Goal: Find specific page/section: Find specific page/section

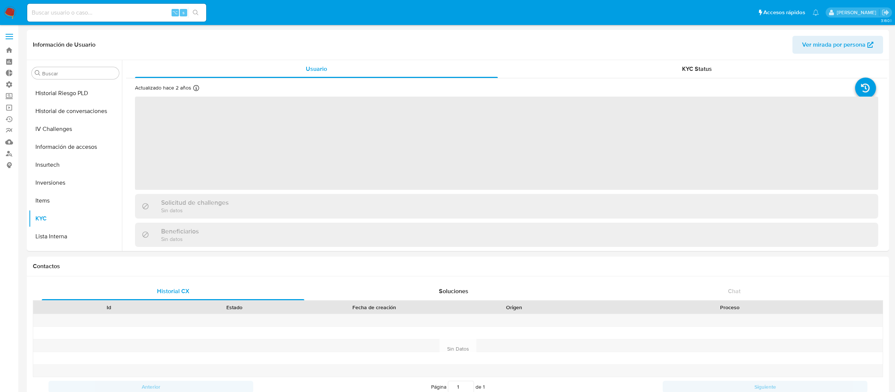
scroll to position [386, 0]
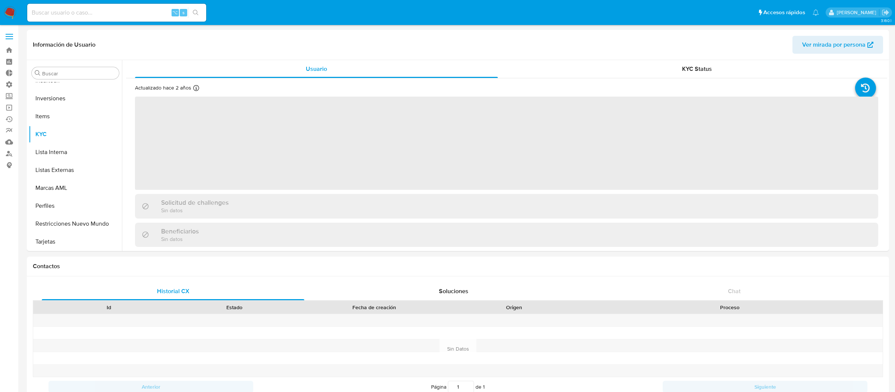
select select "10"
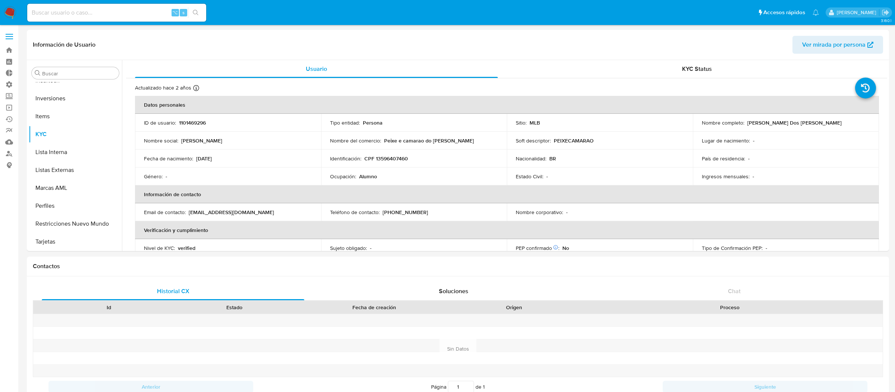
click at [6, 36] on span at bounding box center [9, 36] width 7 height 1
click at [0, 0] on input "checkbox" at bounding box center [0, 0] width 0 height 0
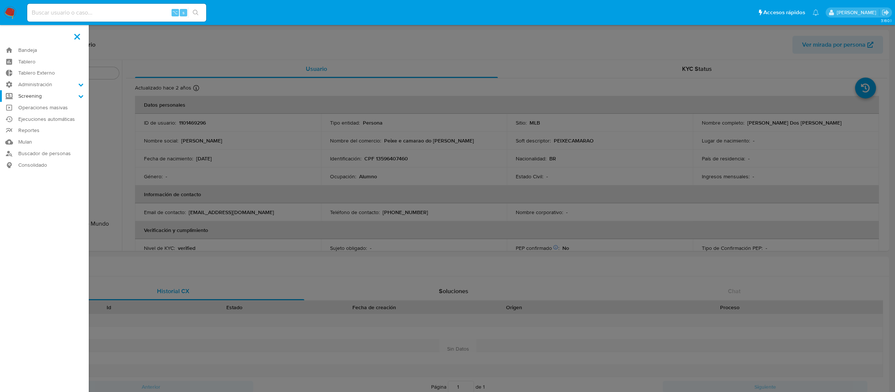
click at [21, 98] on label "Screening" at bounding box center [44, 96] width 89 height 12
click at [0, 0] on input "Screening" at bounding box center [0, 0] width 0 height 0
click at [32, 90] on label "Screening" at bounding box center [44, 96] width 89 height 12
click at [0, 0] on input "Screening" at bounding box center [0, 0] width 0 height 0
click at [32, 86] on label "Administración" at bounding box center [44, 85] width 89 height 12
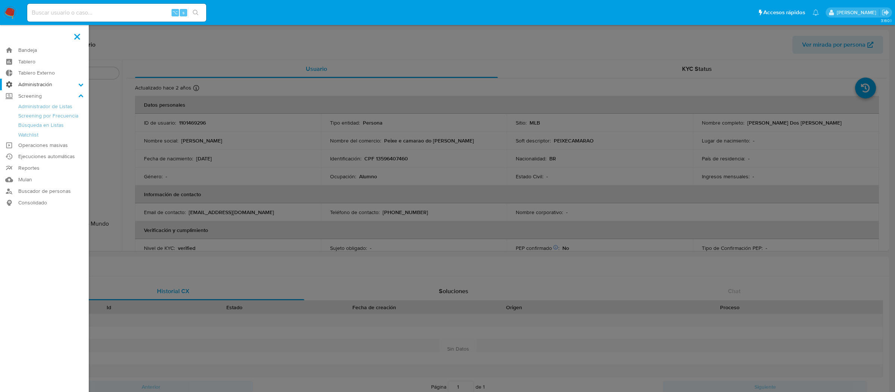
click at [0, 0] on input "Administración" at bounding box center [0, 0] width 0 height 0
click at [31, 95] on link "Reglas" at bounding box center [44, 94] width 89 height 9
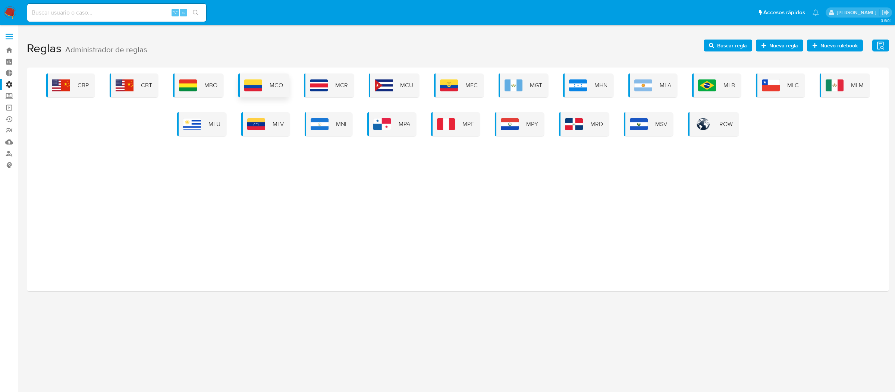
click at [281, 83] on span "MCO" at bounding box center [276, 85] width 13 height 8
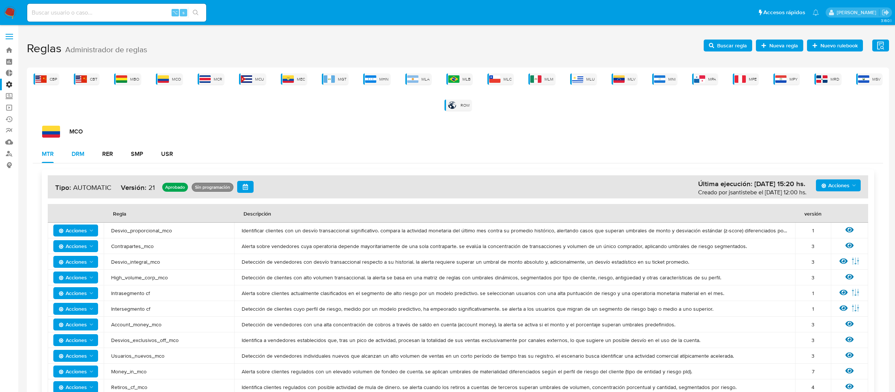
click at [82, 153] on div "DRM" at bounding box center [78, 154] width 13 height 6
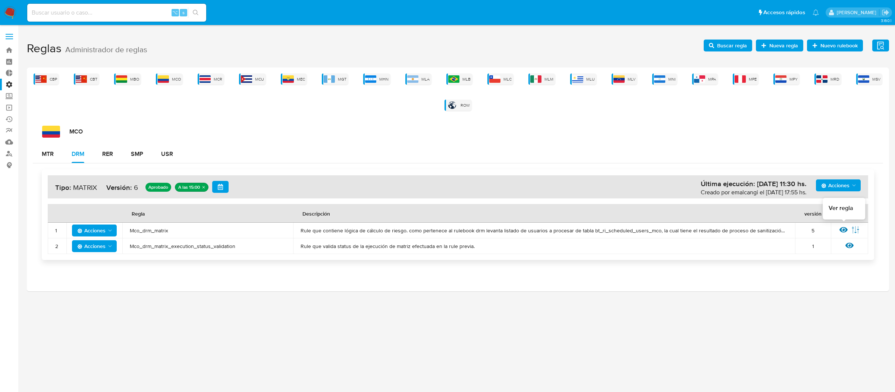
click at [844, 233] on icon at bounding box center [844, 230] width 8 height 8
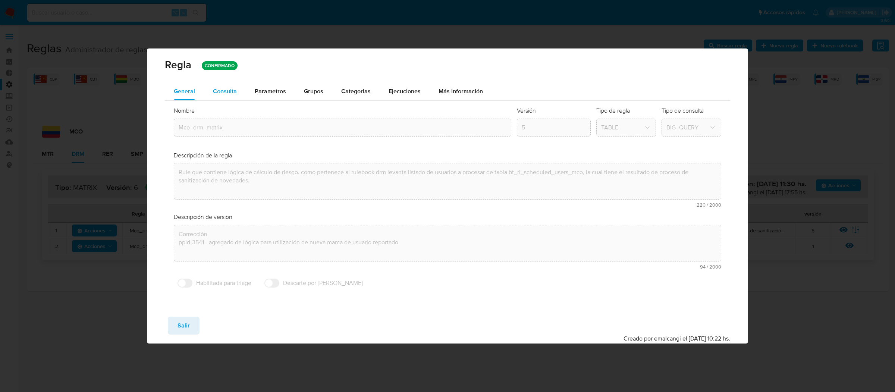
click at [236, 93] on button "Consulta" at bounding box center [225, 91] width 42 height 18
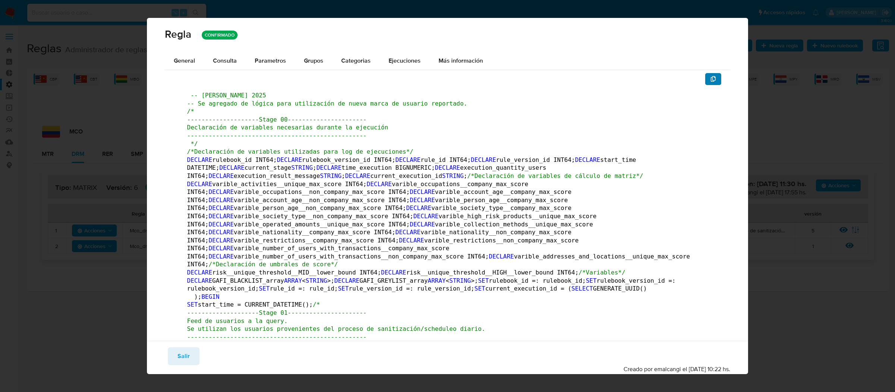
click at [719, 76] on button "button" at bounding box center [713, 79] width 16 height 12
